Goal: Go to known website: Access a specific website the user already knows

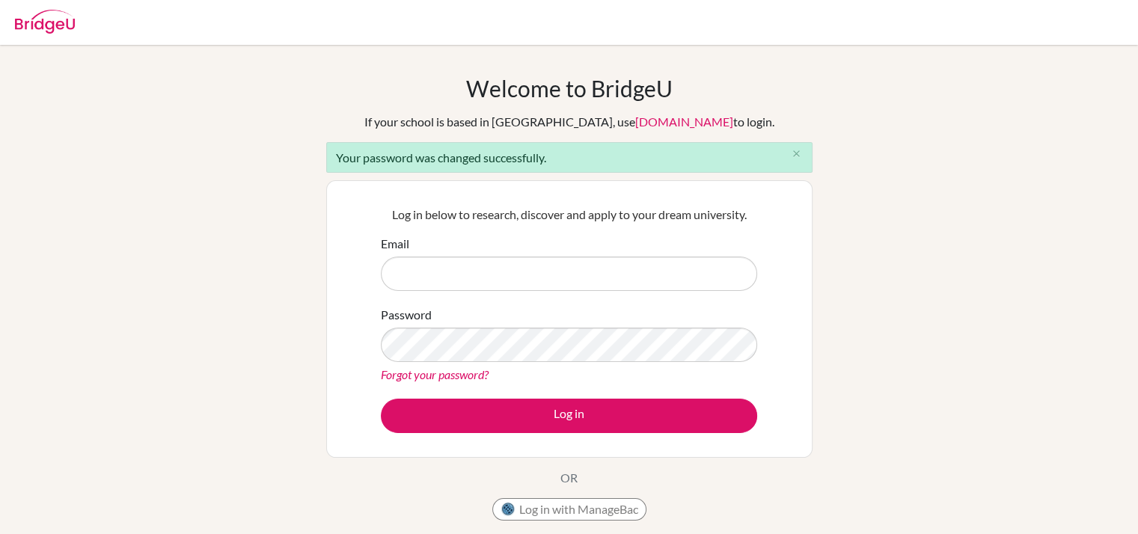
type input "gsipp@earj.com.br"
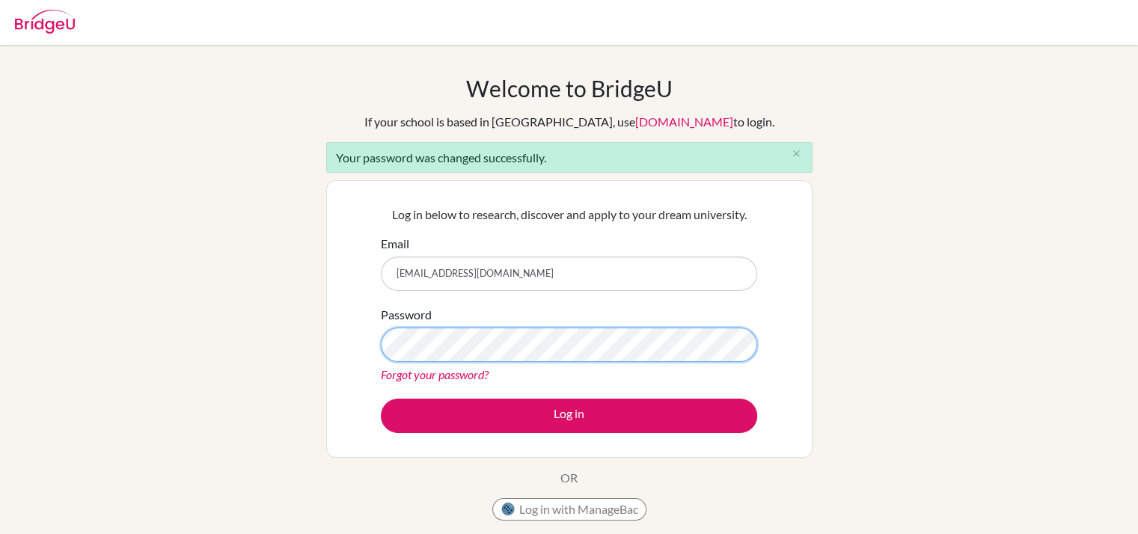
click at [381, 399] on button "Log in" at bounding box center [569, 416] width 376 height 34
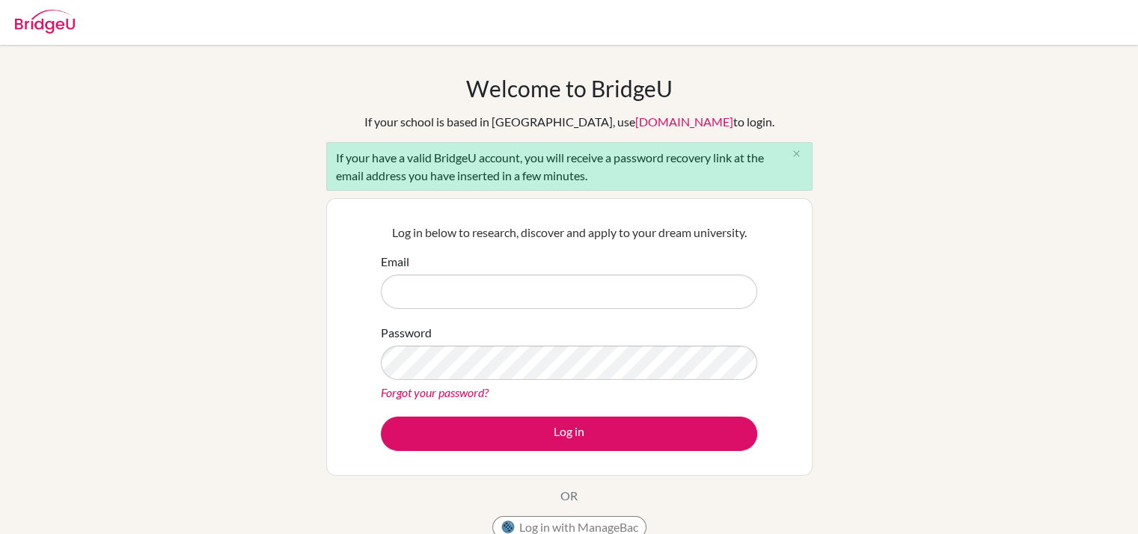
type input "[EMAIL_ADDRESS][DOMAIN_NAME]"
